Goal: Navigation & Orientation: Find specific page/section

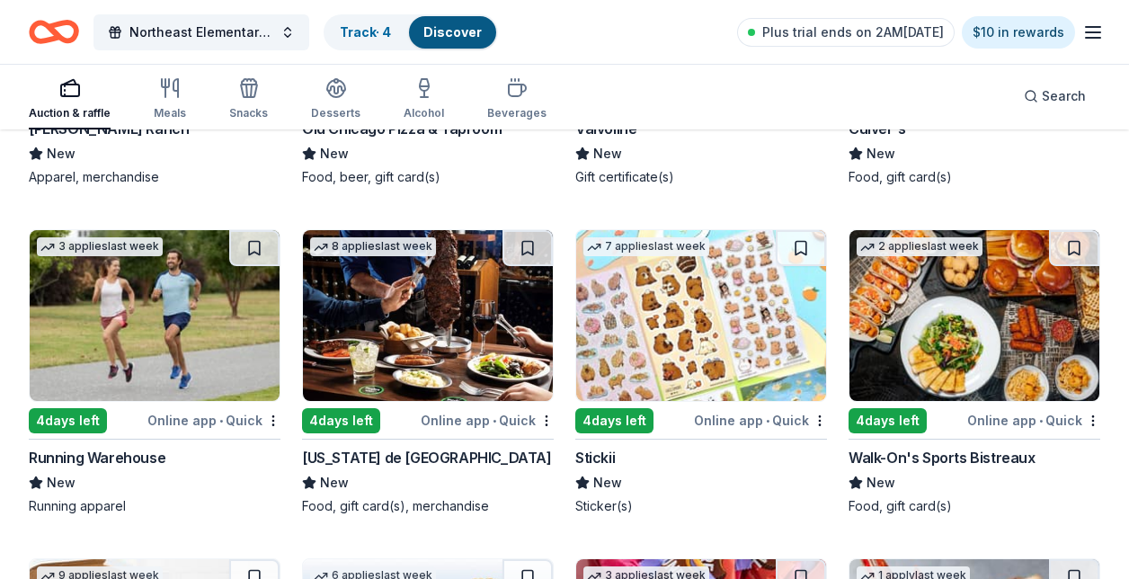
scroll to position [6253, 0]
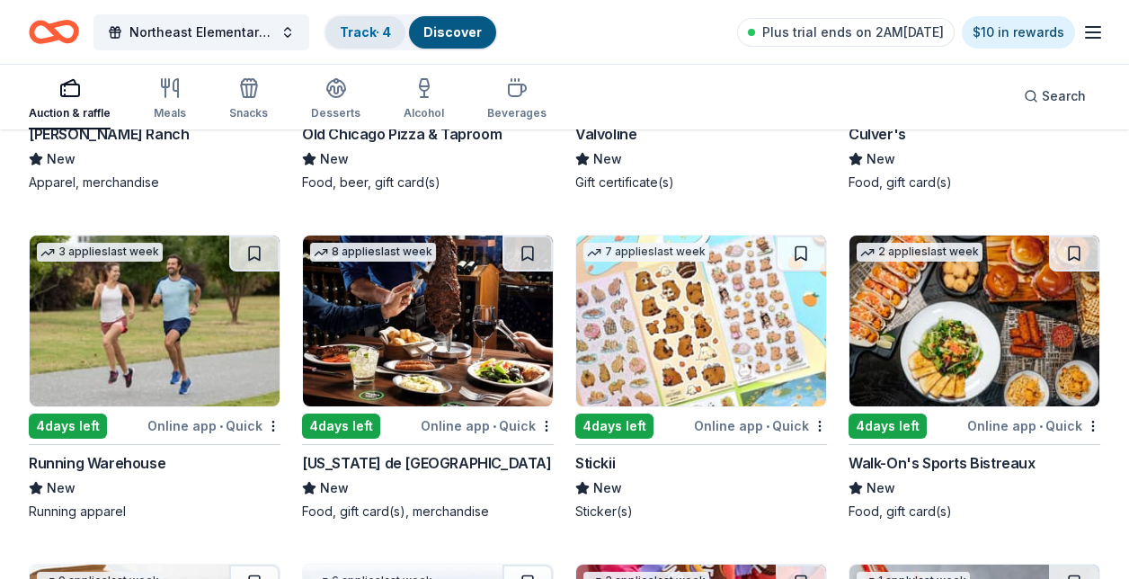
click at [361, 39] on link "Track · 4" at bounding box center [365, 31] width 51 height 15
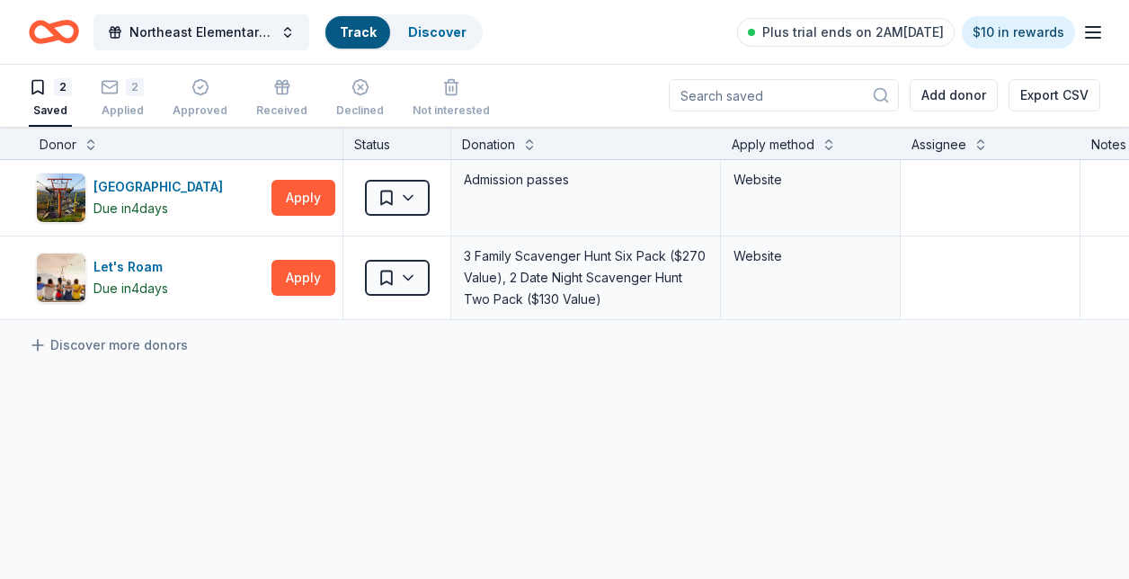
click at [365, 38] on link "Track" at bounding box center [358, 31] width 36 height 15
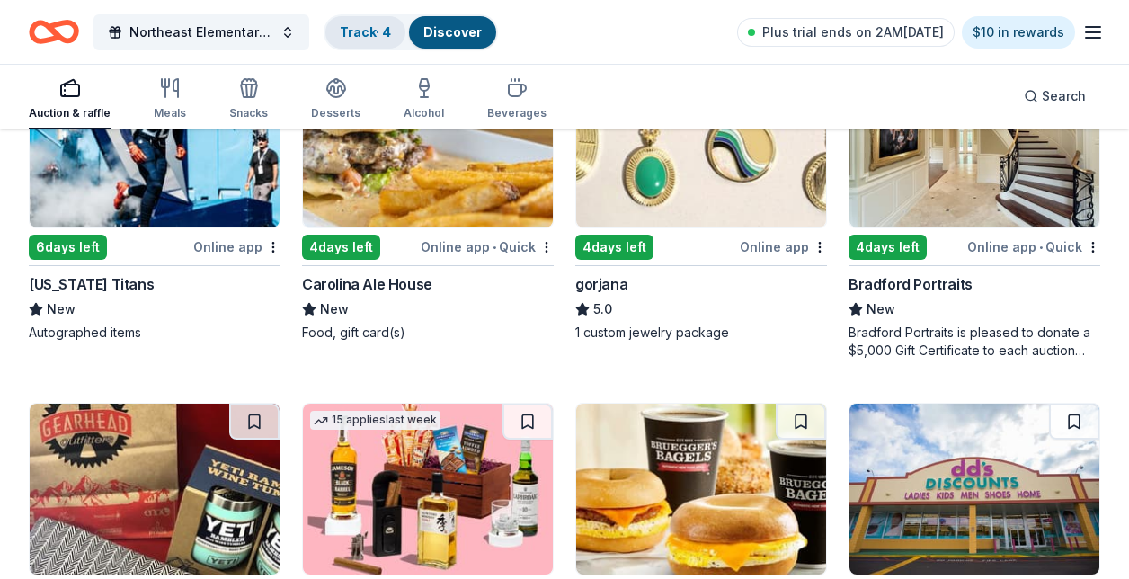
scroll to position [4056, 0]
